Goal: Task Accomplishment & Management: Complete application form

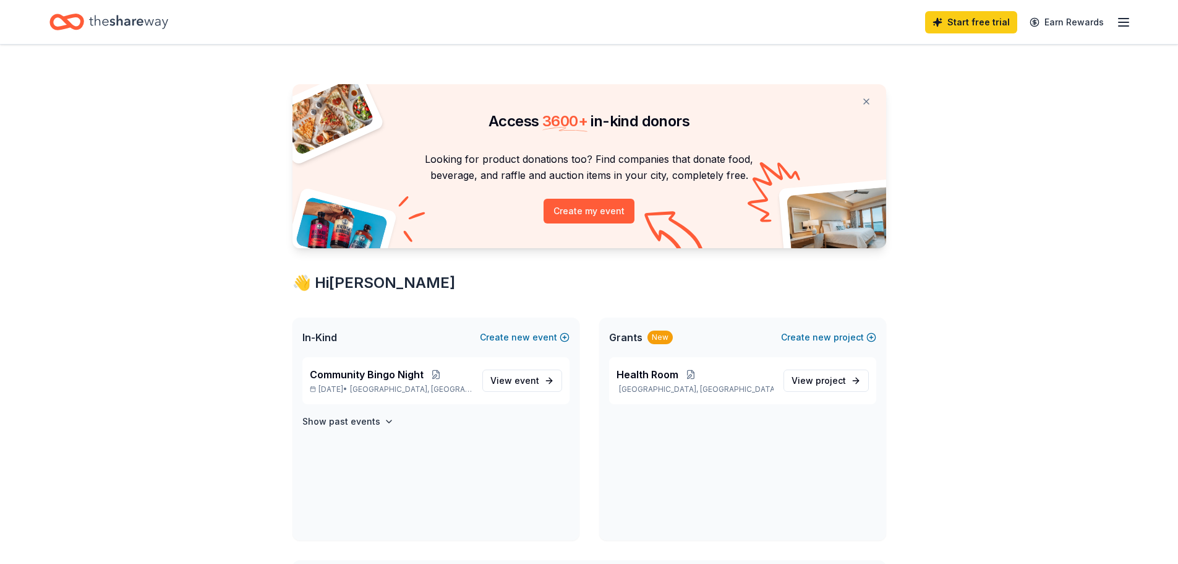
click at [1128, 27] on icon "button" at bounding box center [1124, 22] width 15 height 15
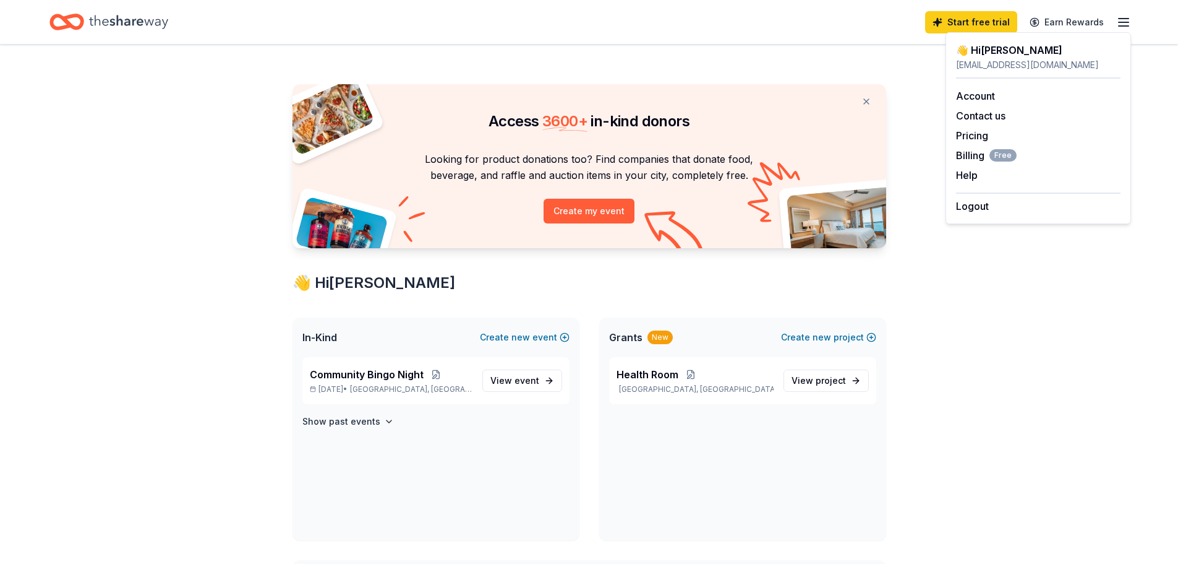
click at [1024, 66] on div "jennifer_ponce@ddsd40.org" at bounding box center [1038, 65] width 165 height 15
click at [1031, 448] on div "Access 3600 + in-kind donors Looking for product donations too? Find companies …" at bounding box center [589, 476] width 1178 height 862
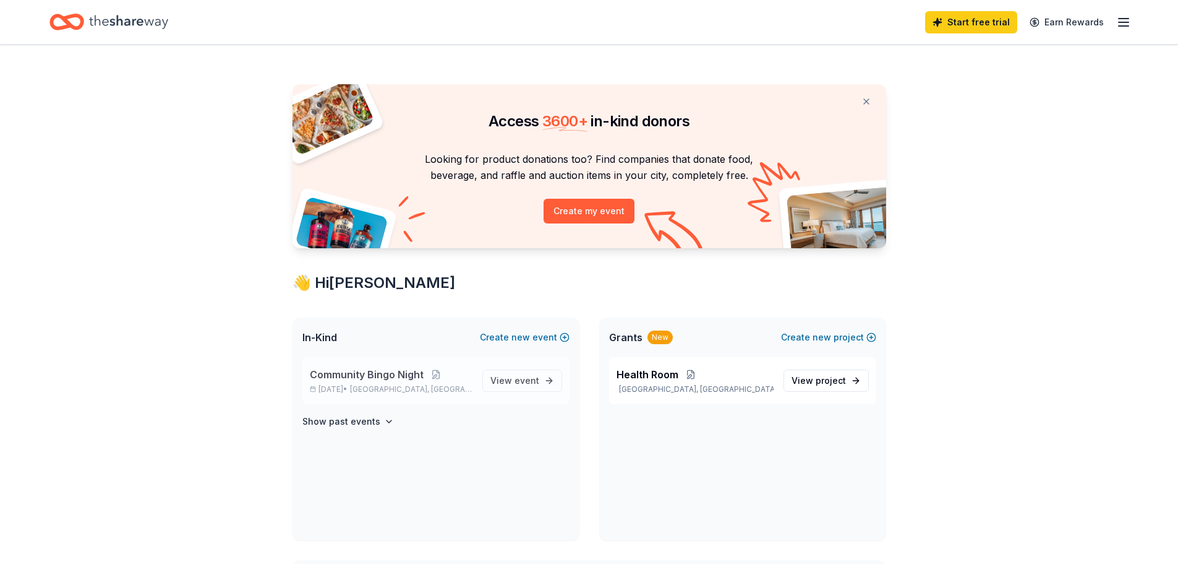
click at [360, 372] on span "Community Bingo Night" at bounding box center [367, 374] width 114 height 15
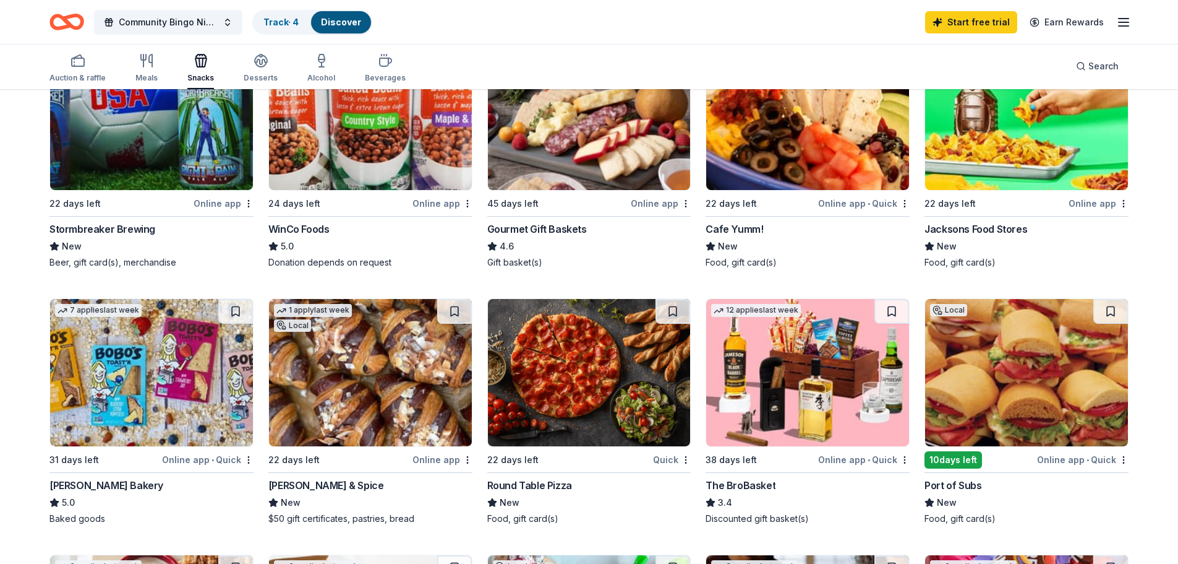
scroll to position [247, 0]
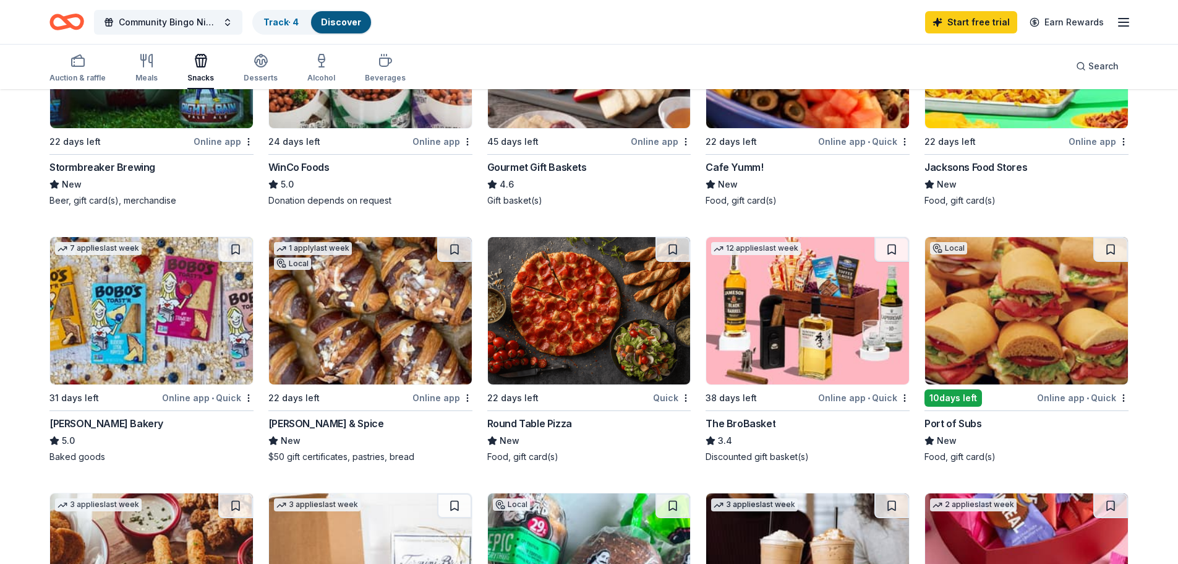
click at [605, 318] on img at bounding box center [589, 310] width 203 height 147
click at [836, 140] on div "Online app • Quick" at bounding box center [864, 141] width 92 height 15
click at [1093, 139] on div "Online app" at bounding box center [1099, 141] width 60 height 15
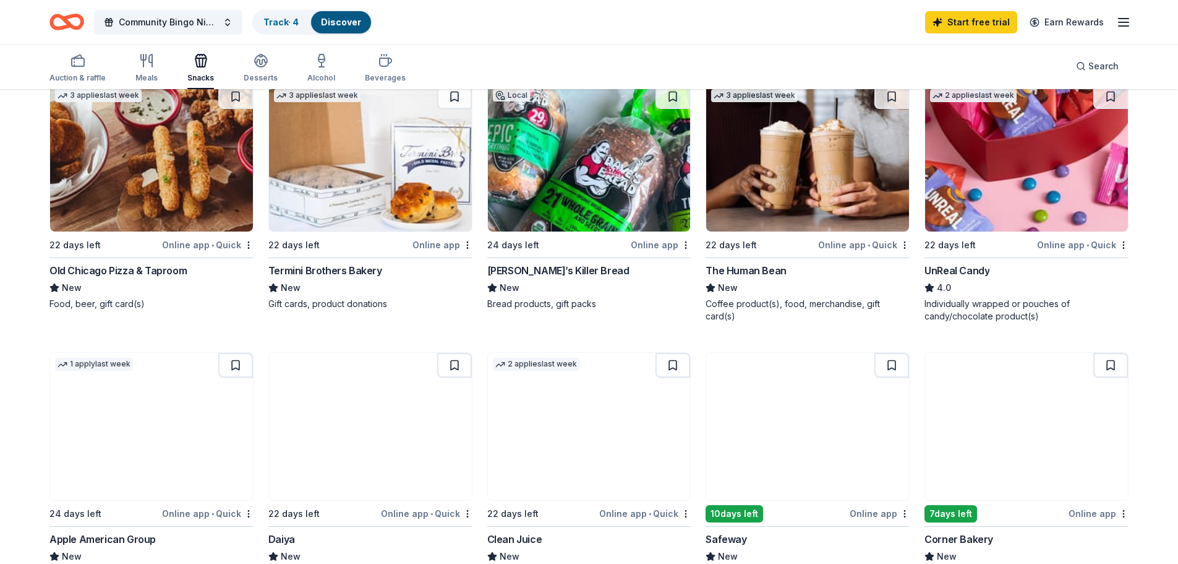
scroll to position [653, 0]
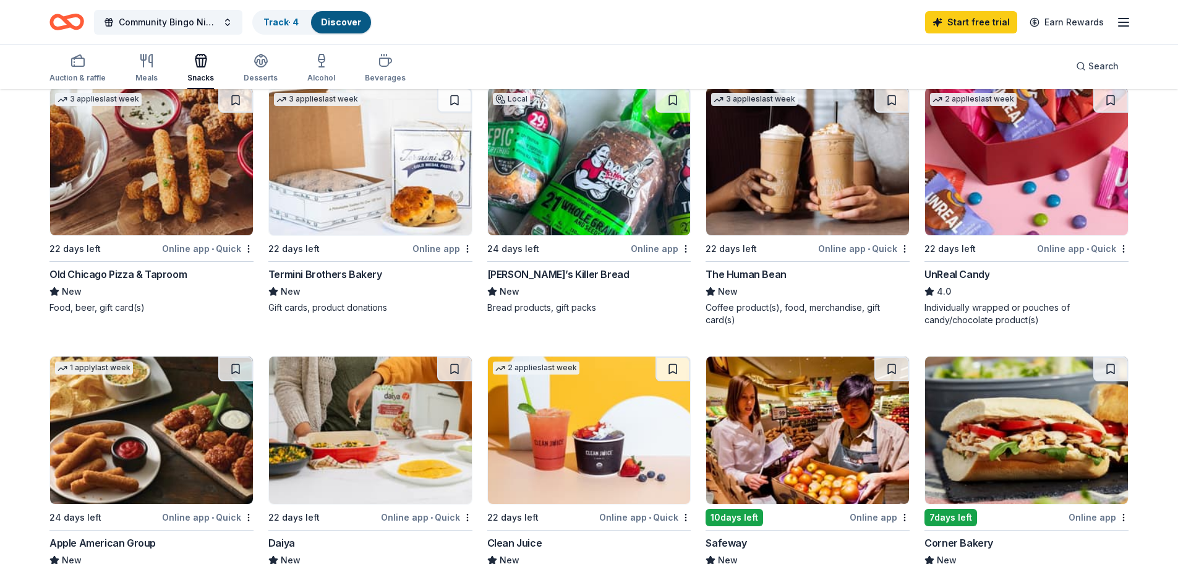
click at [1065, 247] on div "Online app • Quick" at bounding box center [1083, 248] width 92 height 15
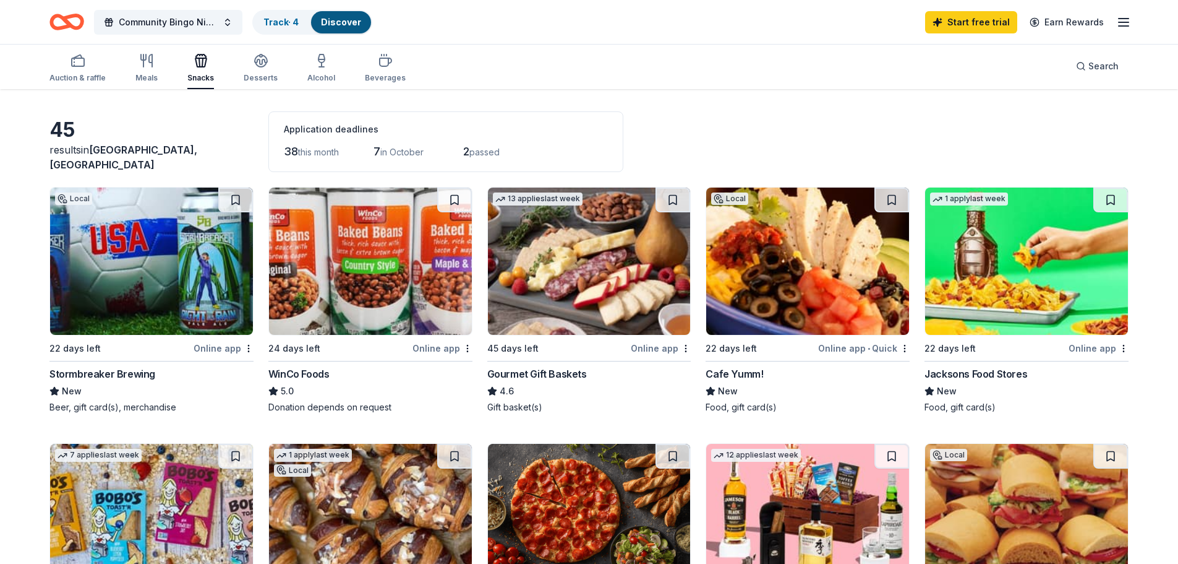
scroll to position [62, 0]
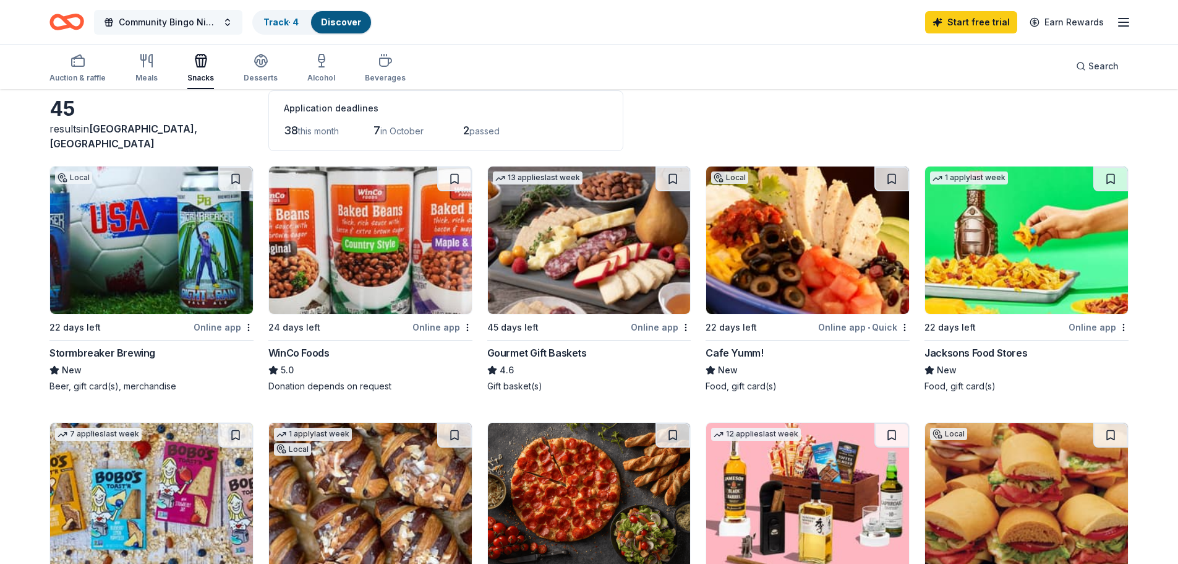
click at [145, 15] on span "Community Bingo Night" at bounding box center [168, 22] width 99 height 15
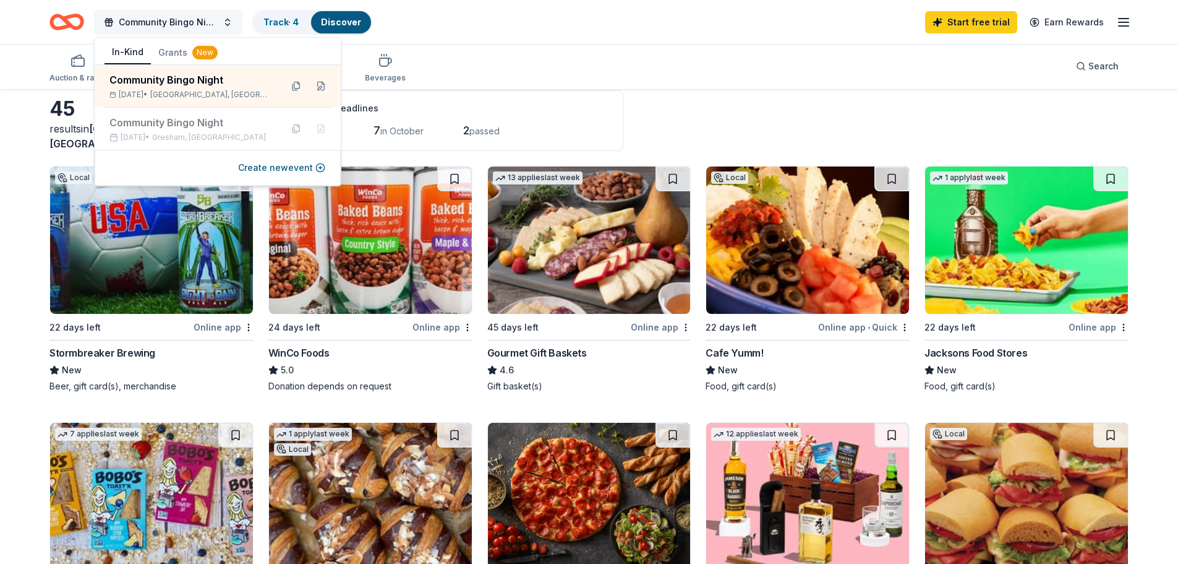
click at [226, 23] on button "Community Bingo Night" at bounding box center [168, 22] width 148 height 25
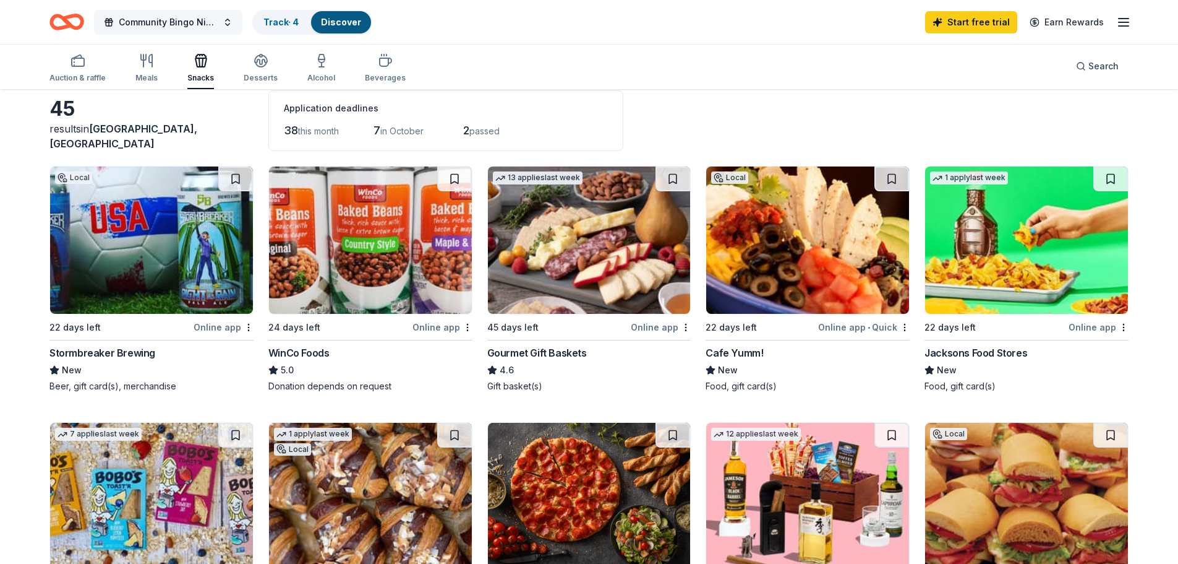
click at [226, 23] on button "Community Bingo Night" at bounding box center [168, 22] width 148 height 25
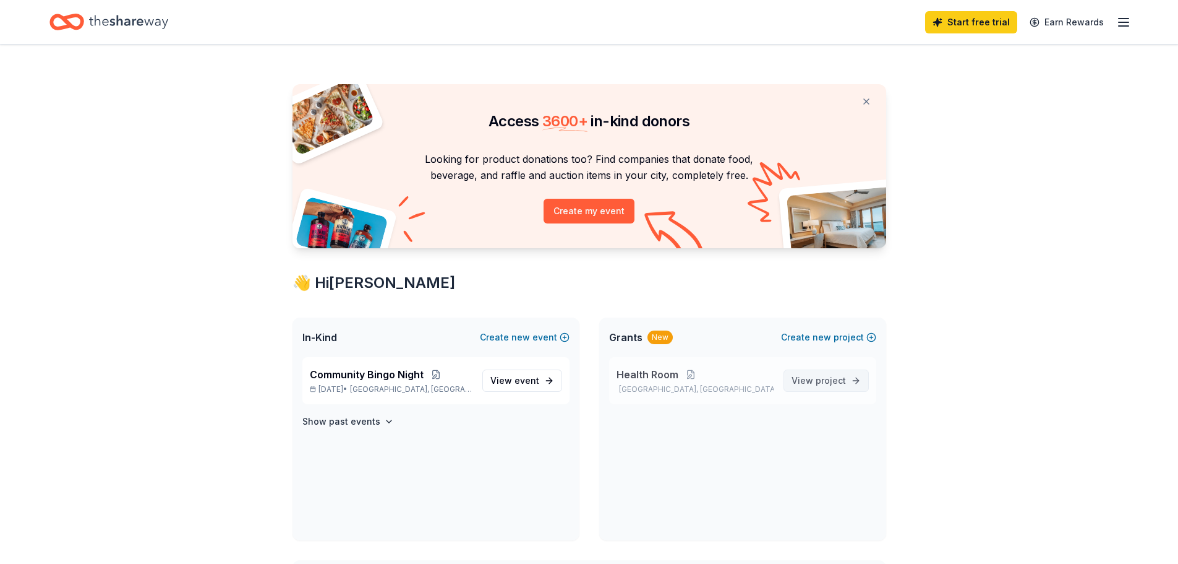
click at [819, 372] on link "View project" at bounding box center [826, 380] width 85 height 22
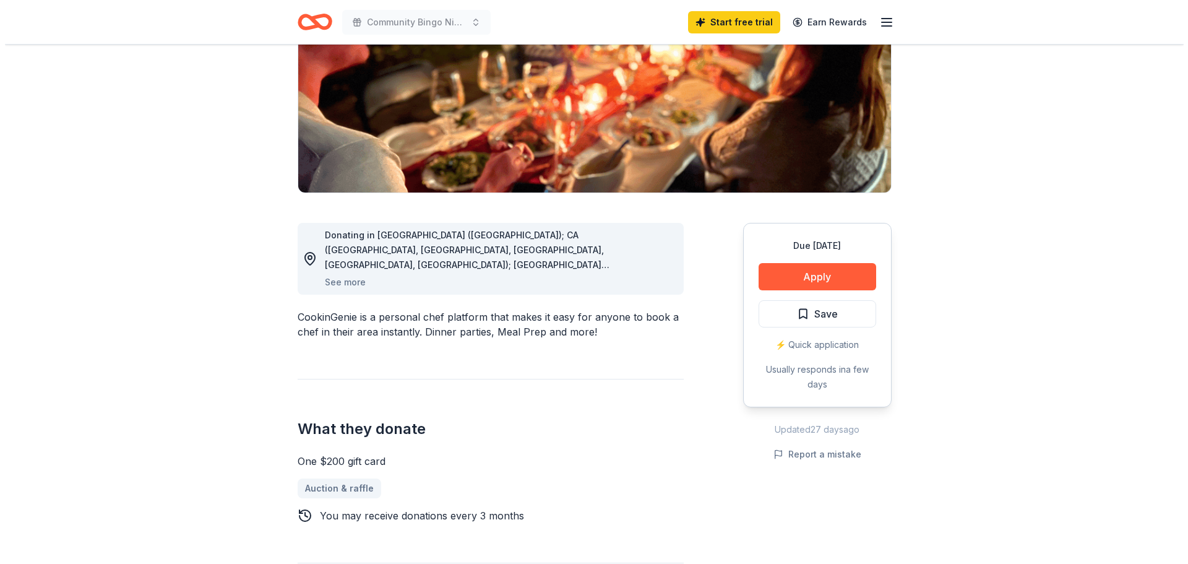
scroll to position [186, 0]
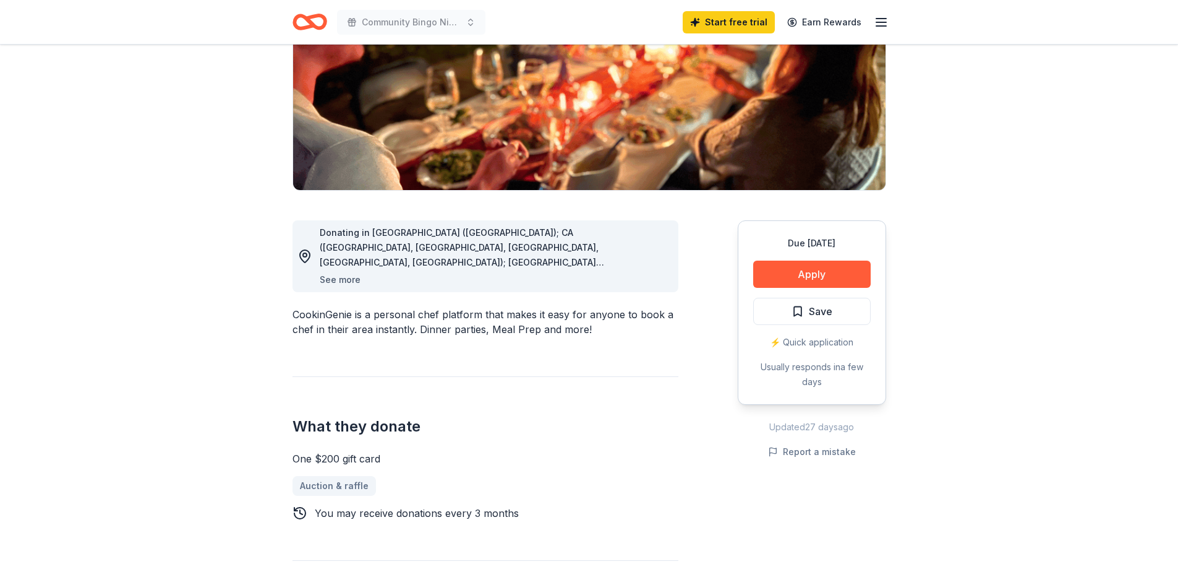
click at [338, 279] on button "See more" at bounding box center [340, 279] width 41 height 15
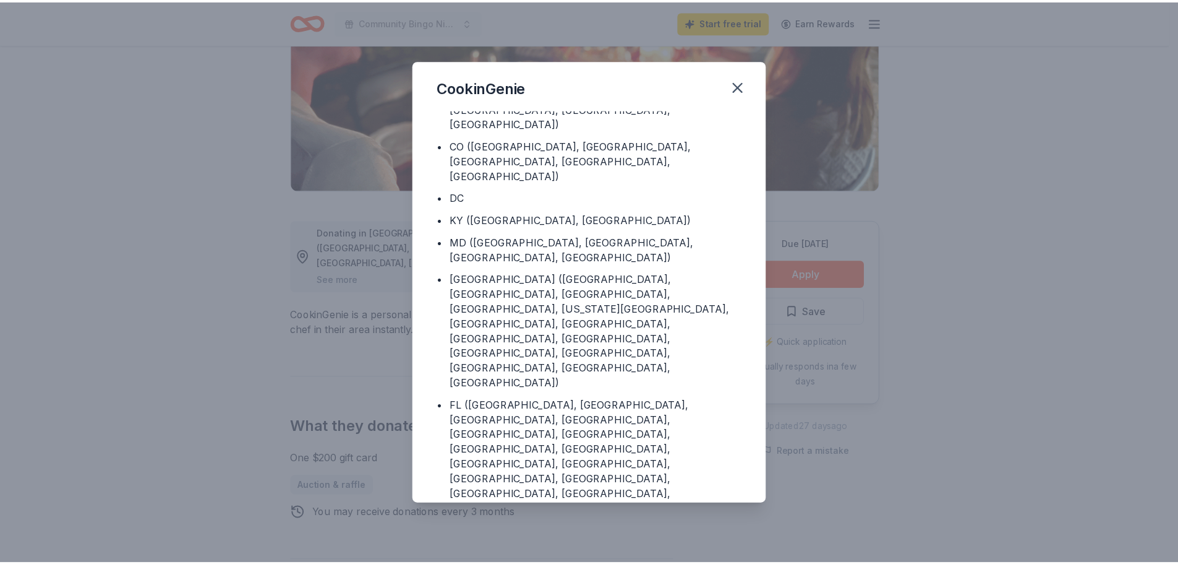
scroll to position [0, 0]
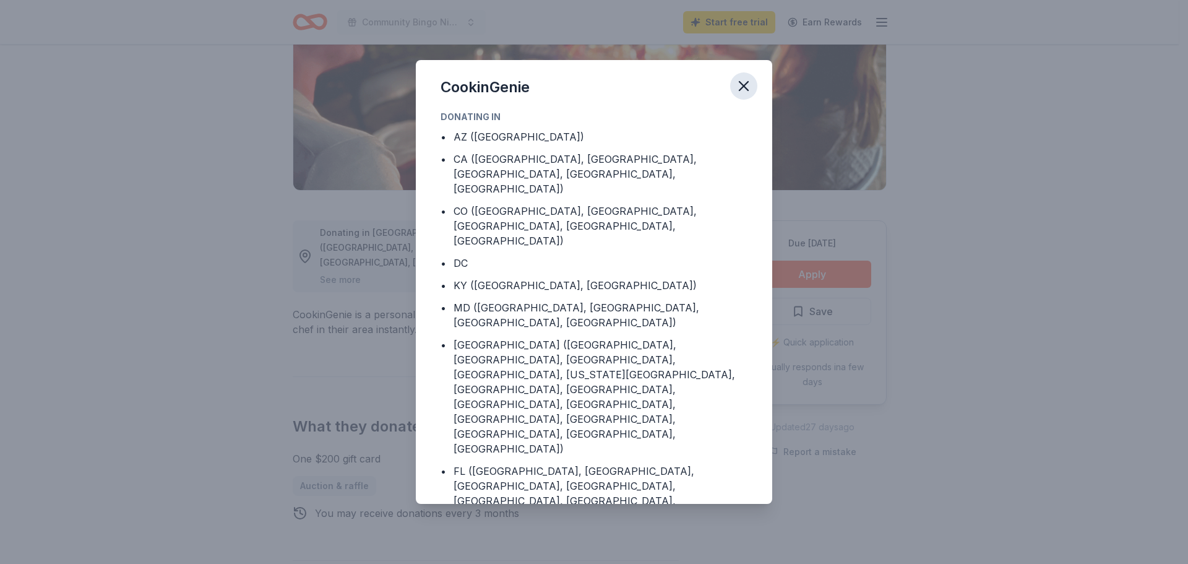
click at [744, 87] on icon "button" at bounding box center [743, 86] width 9 height 9
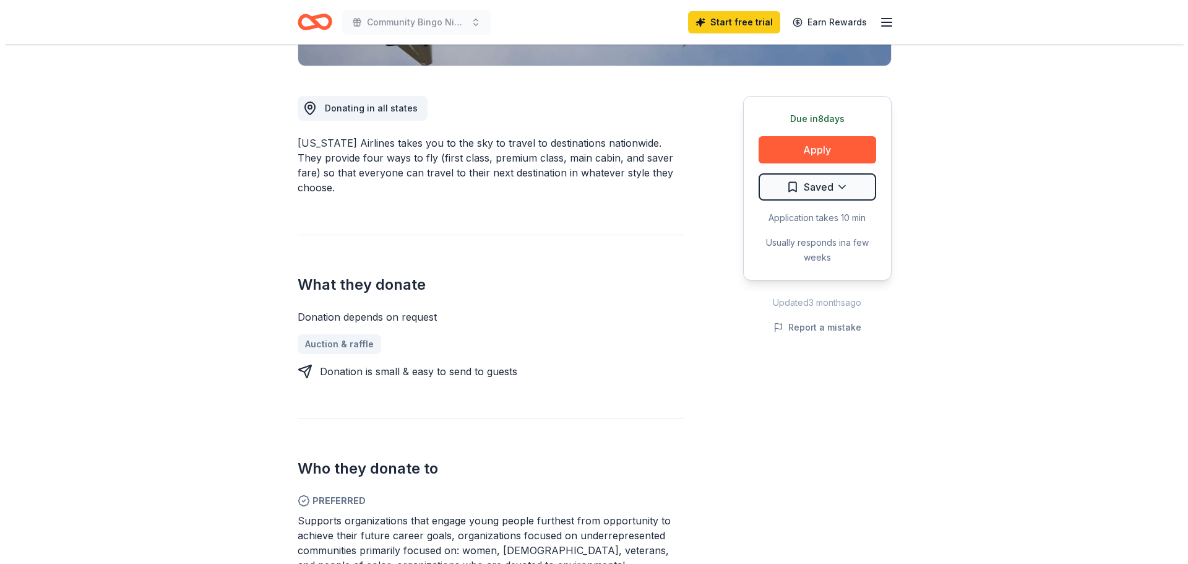
scroll to position [309, 0]
click at [835, 142] on button "Apply" at bounding box center [812, 150] width 118 height 27
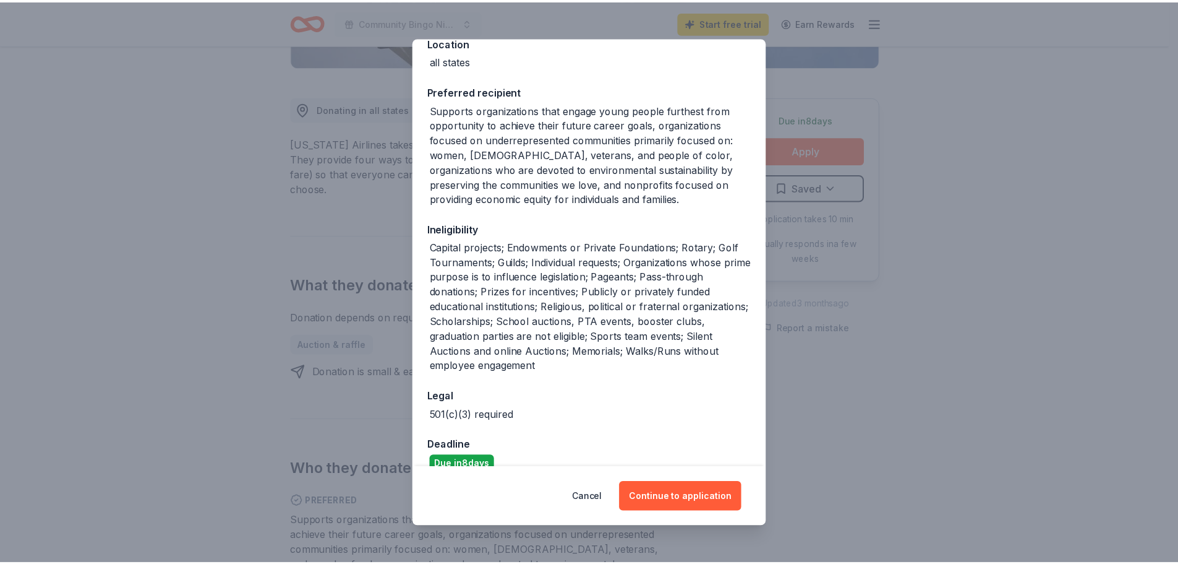
scroll to position [172, 0]
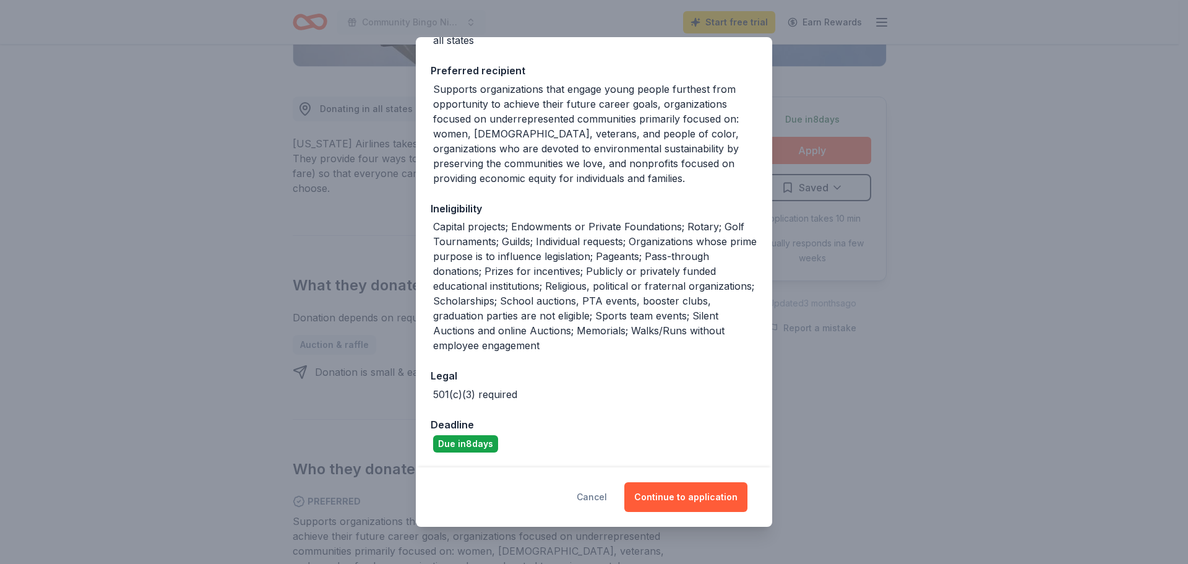
click at [594, 496] on button "Cancel" at bounding box center [592, 497] width 30 height 30
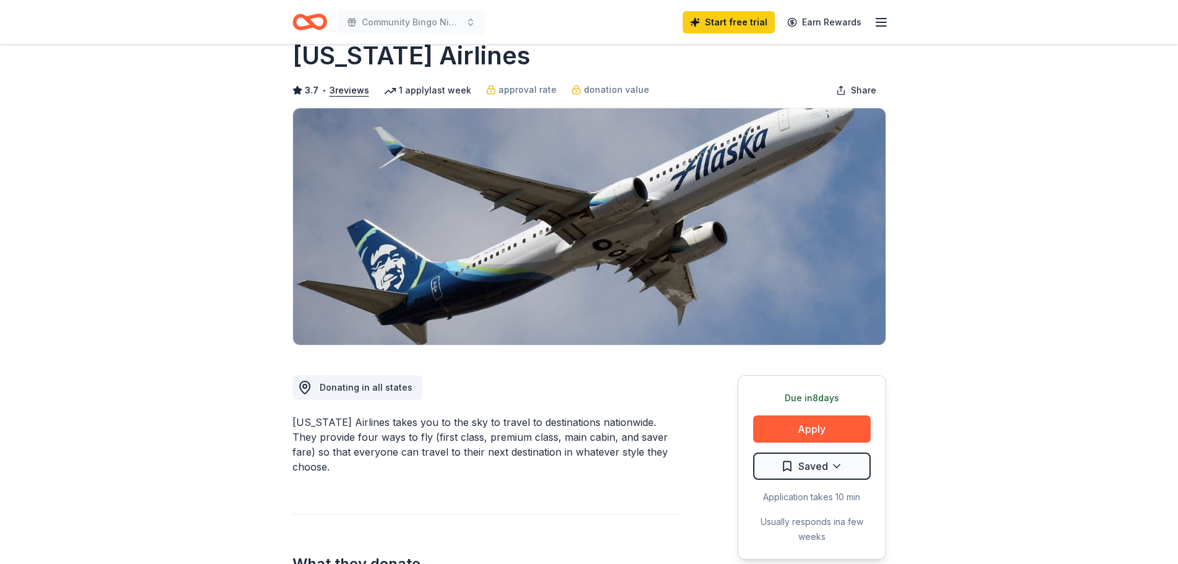
scroll to position [0, 0]
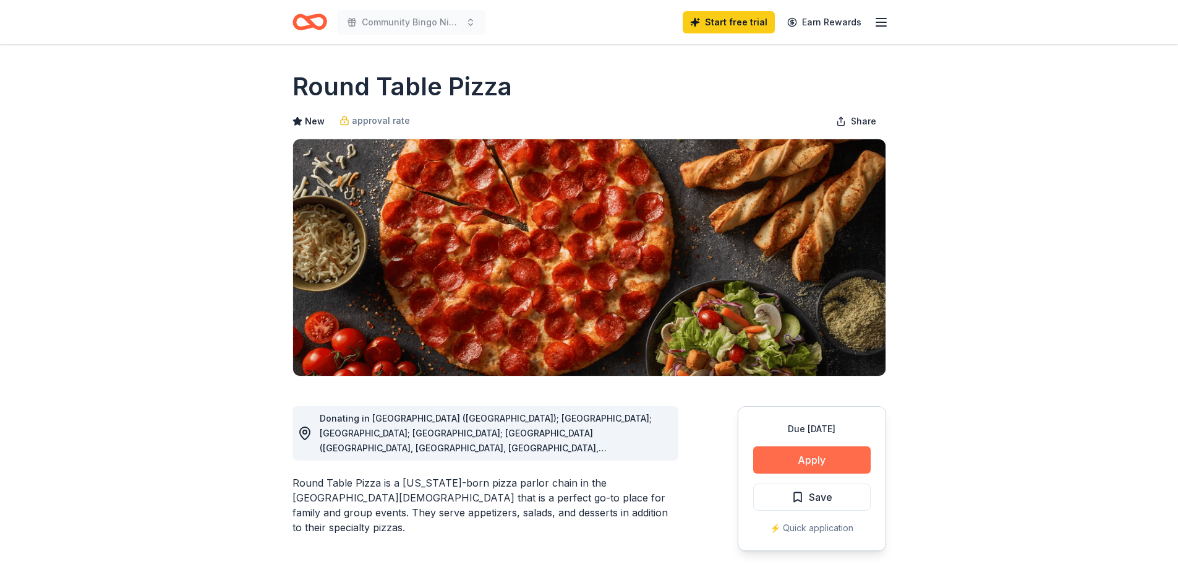
click at [830, 455] on button "Apply" at bounding box center [812, 459] width 118 height 27
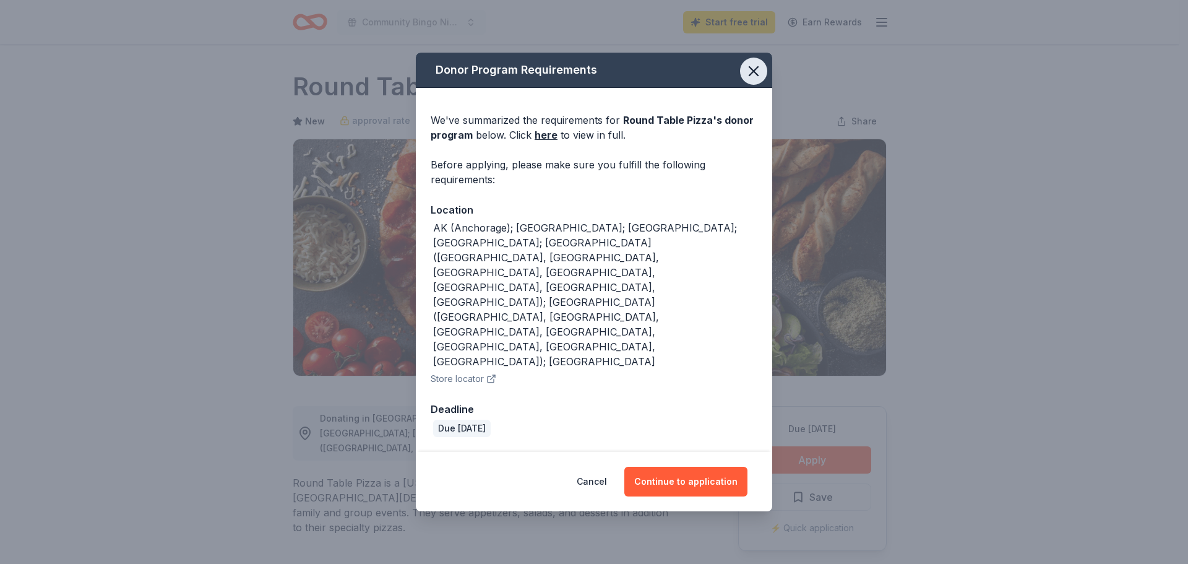
click at [749, 80] on icon "button" at bounding box center [753, 70] width 17 height 17
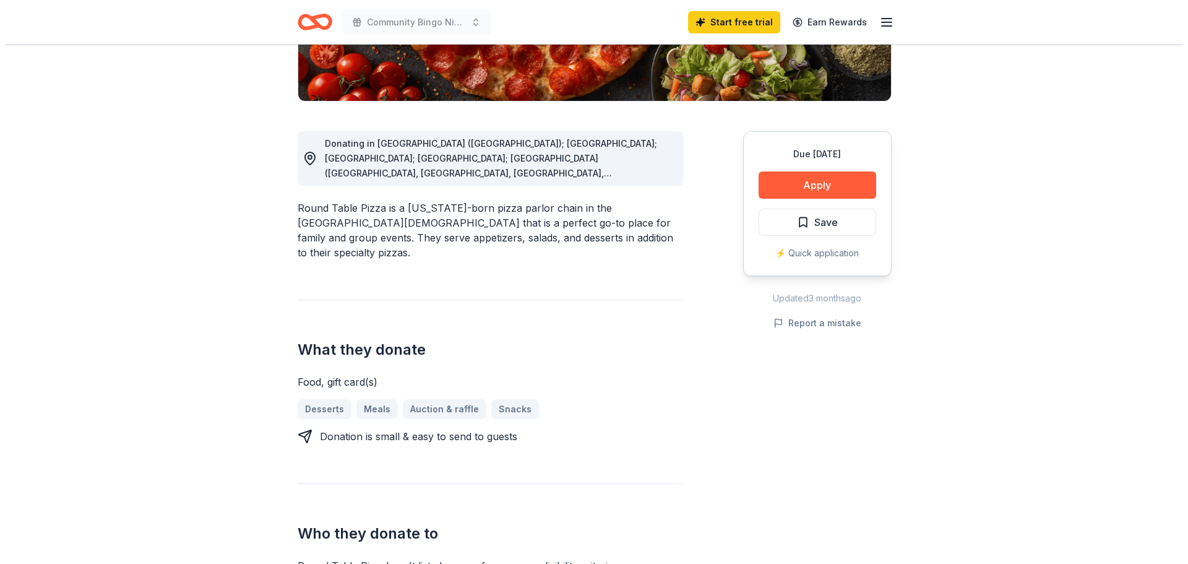
scroll to position [247, 0]
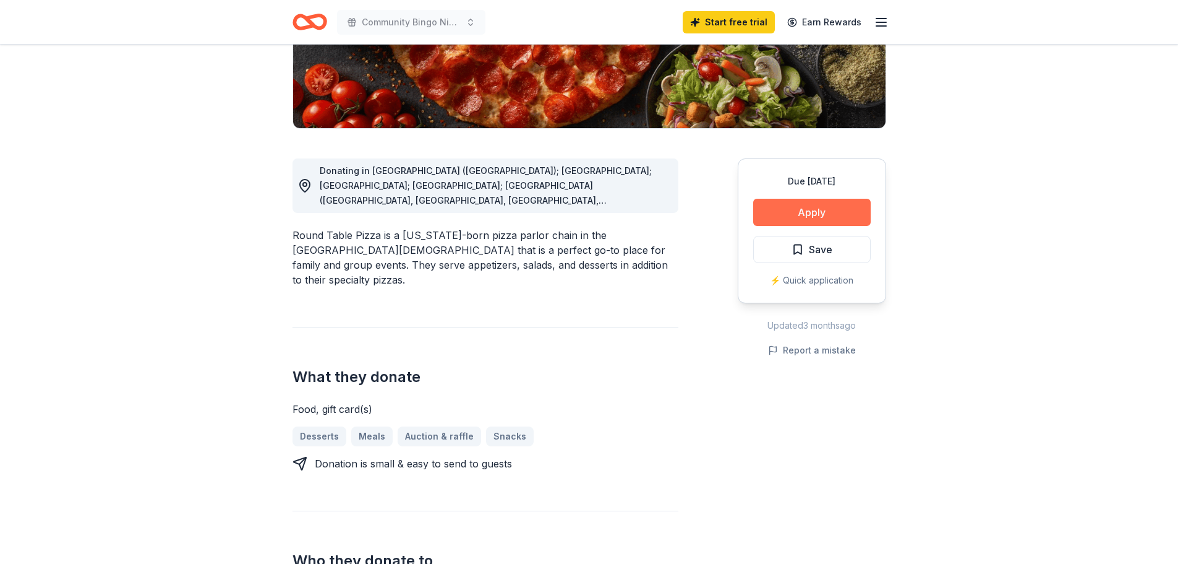
click at [834, 201] on button "Apply" at bounding box center [812, 212] width 118 height 27
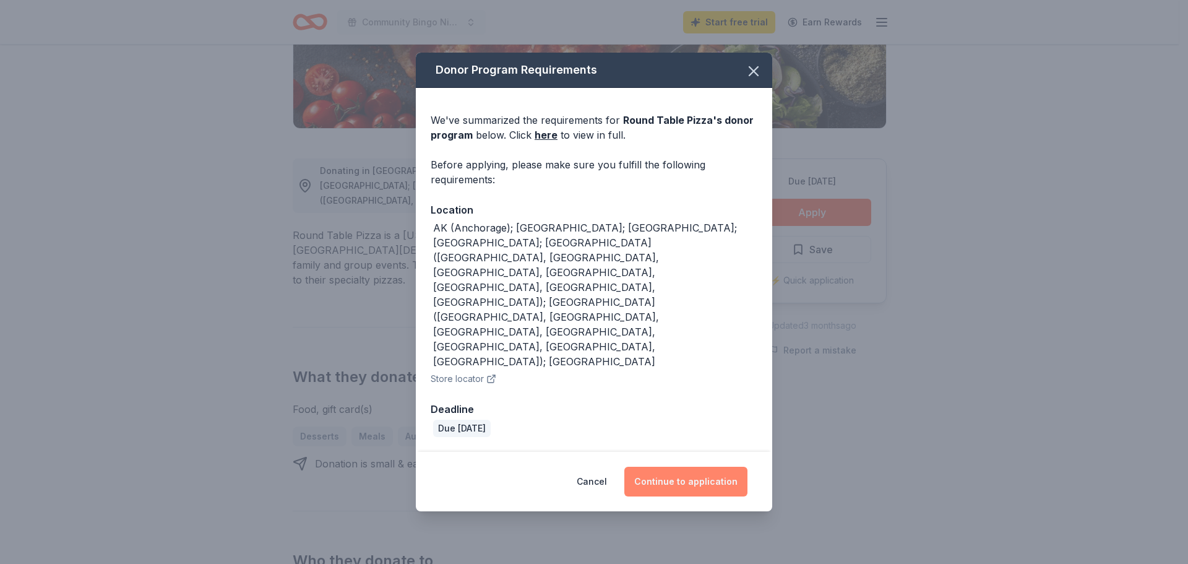
click at [695, 466] on button "Continue to application" at bounding box center [685, 481] width 123 height 30
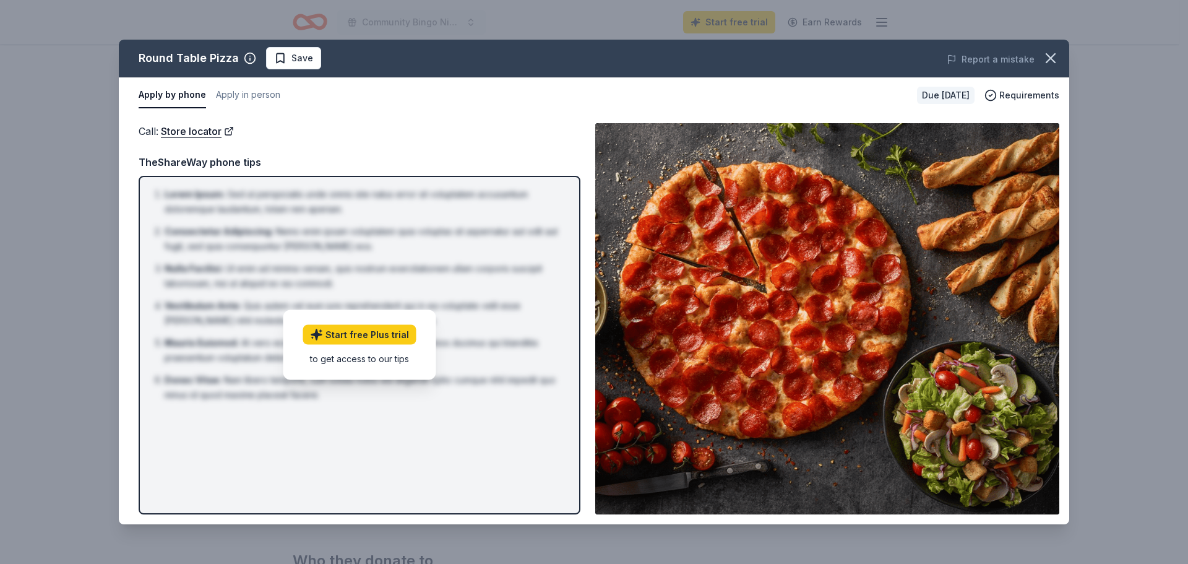
click at [468, 125] on div "Call : Store locator" at bounding box center [360, 131] width 442 height 16
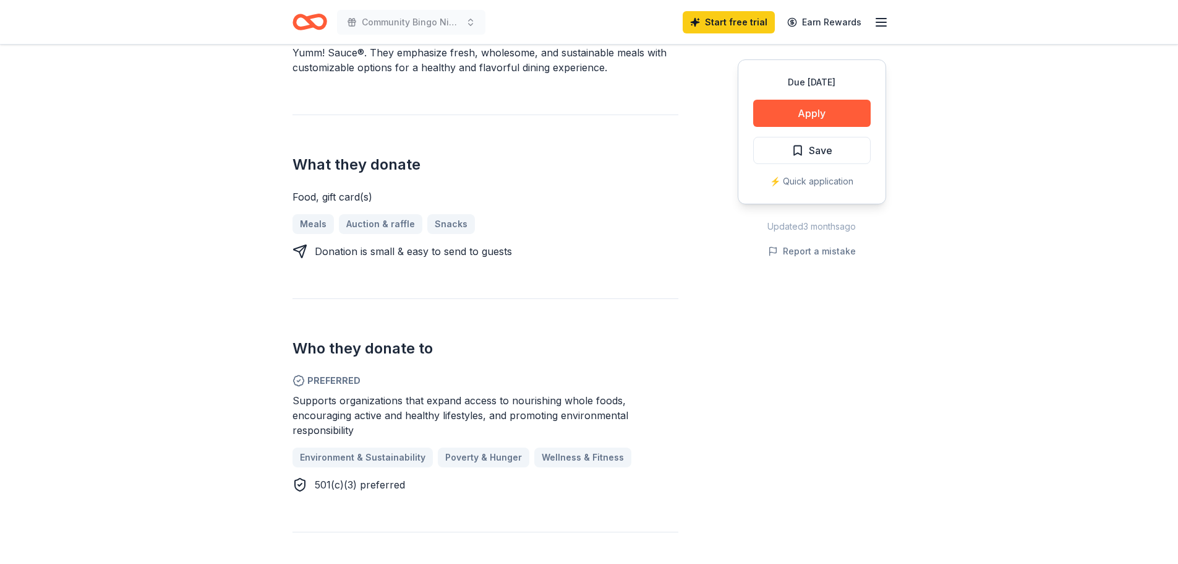
scroll to position [495, 0]
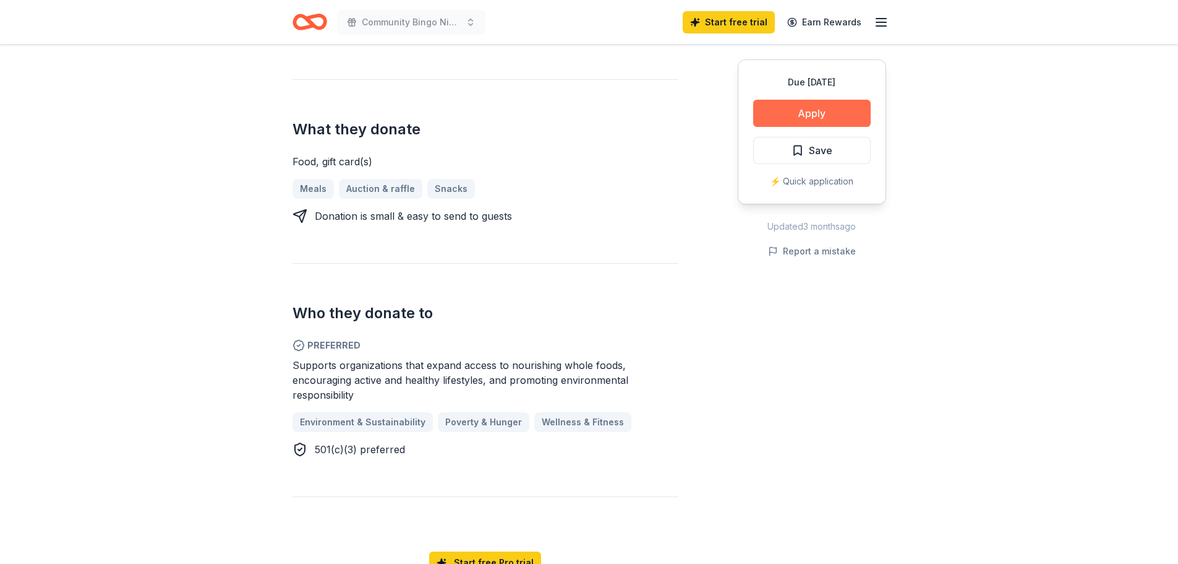
click at [833, 108] on button "Apply" at bounding box center [812, 113] width 118 height 27
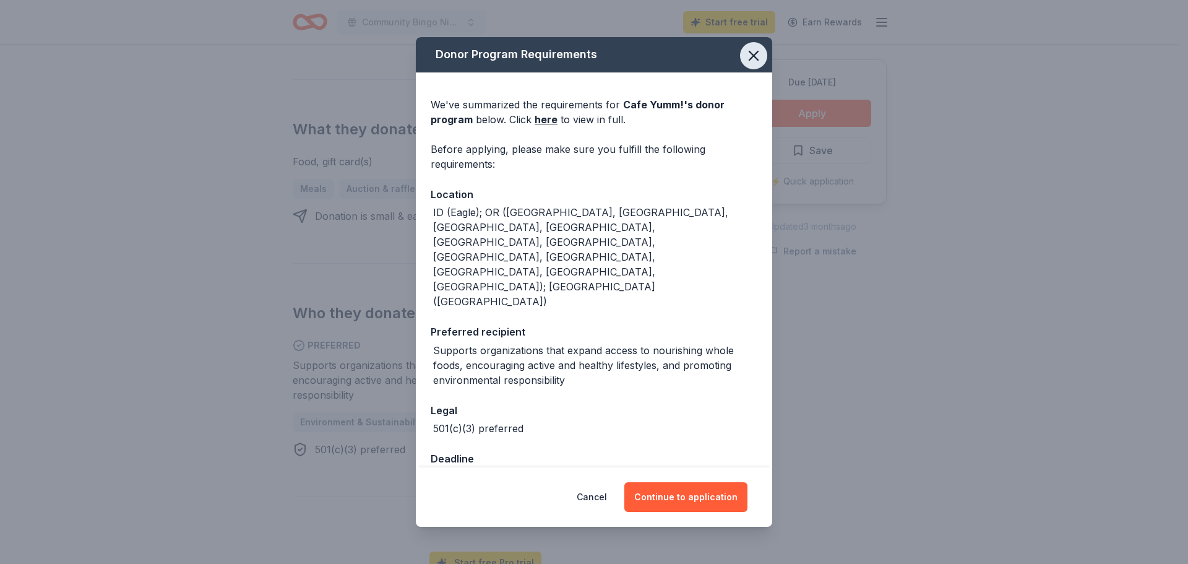
click at [757, 60] on icon "button" at bounding box center [753, 55] width 9 height 9
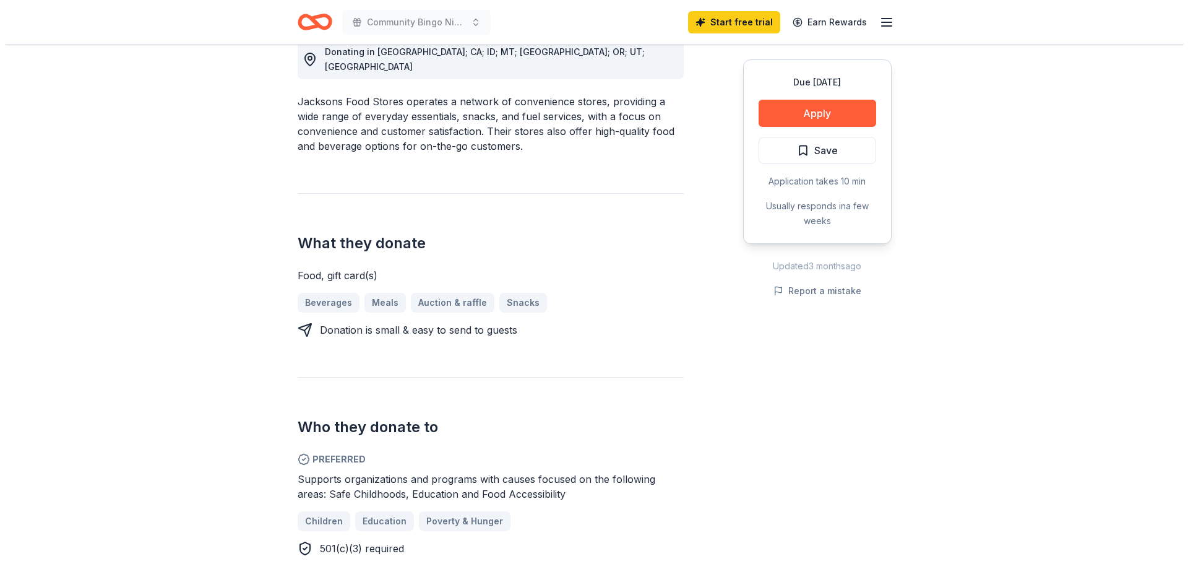
scroll to position [371, 0]
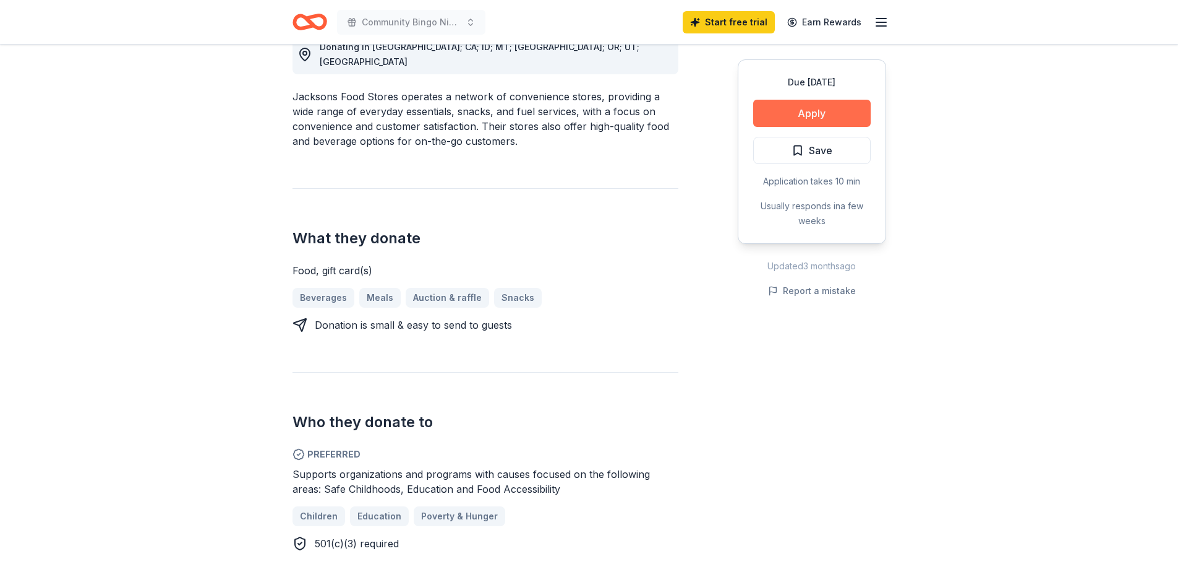
click at [826, 111] on button "Apply" at bounding box center [812, 113] width 118 height 27
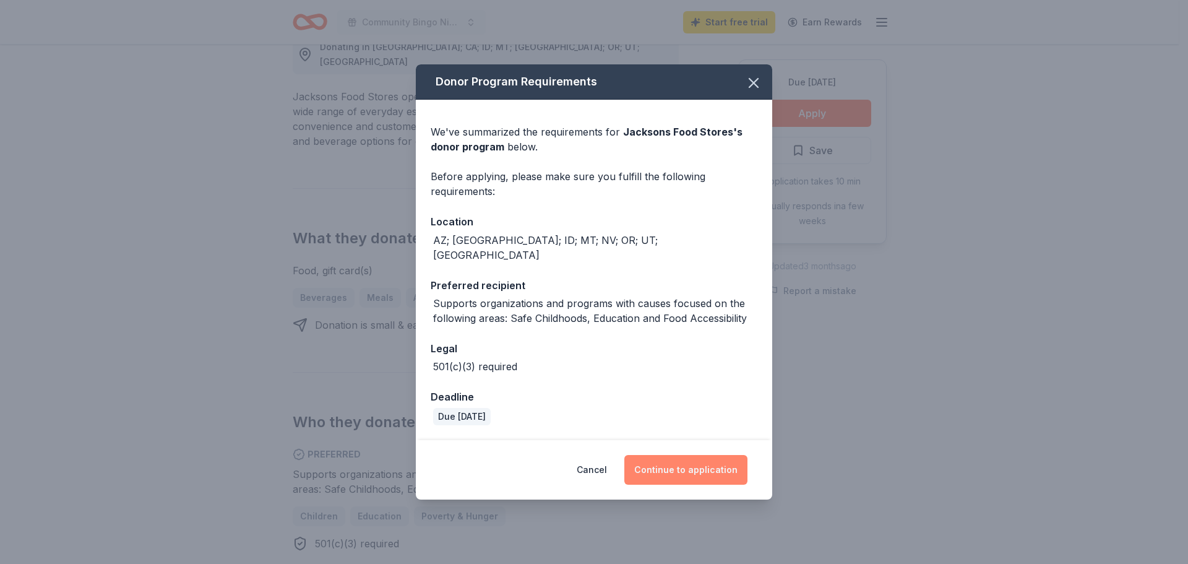
click at [704, 460] on button "Continue to application" at bounding box center [685, 470] width 123 height 30
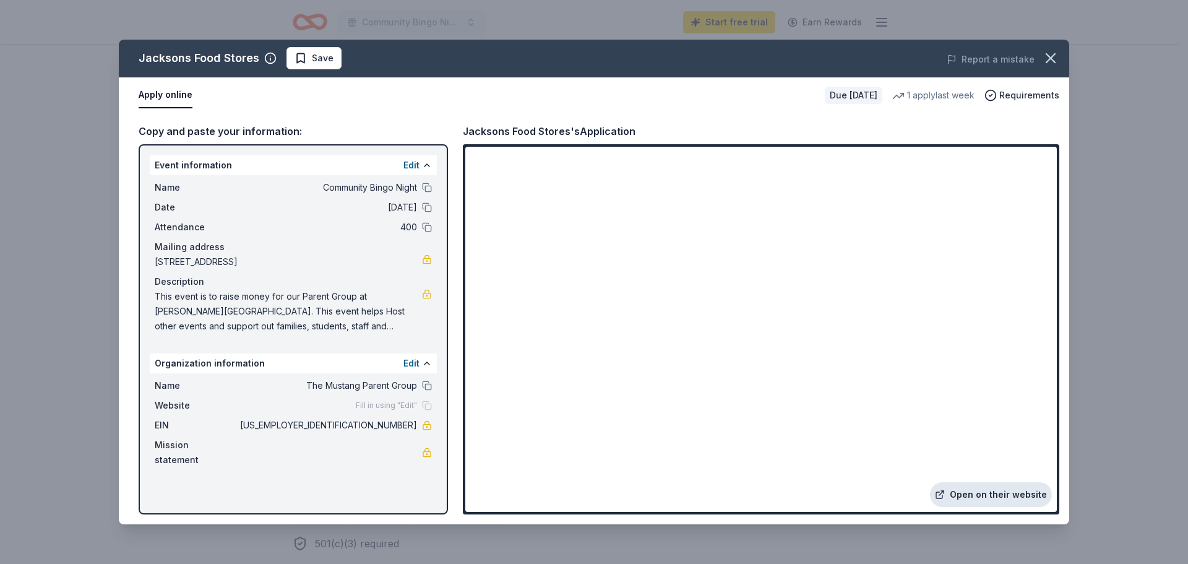
click at [1001, 493] on link "Open on their website" at bounding box center [991, 494] width 122 height 25
